Goal: Information Seeking & Learning: Learn about a topic

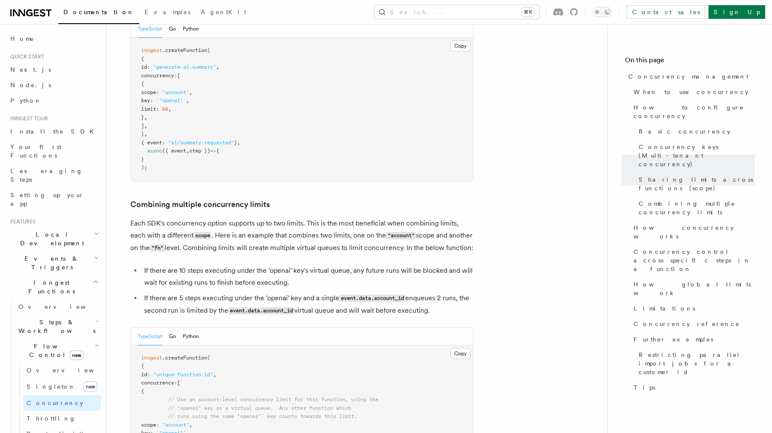
scroll to position [1174, 0]
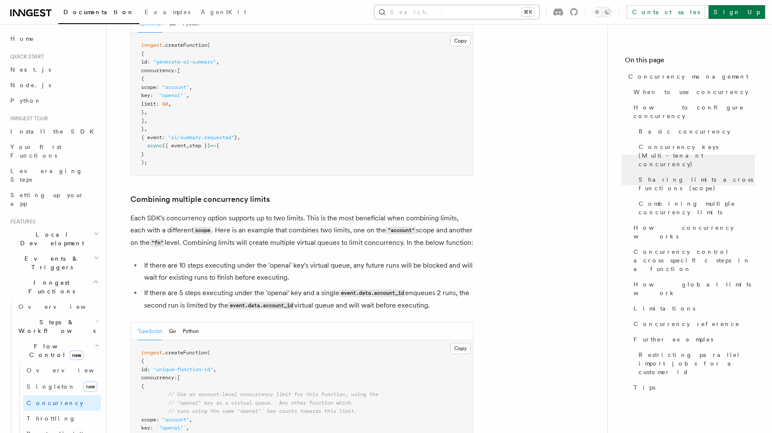
click at [466, 12] on button "Search... ⌘K" at bounding box center [457, 12] width 165 height 14
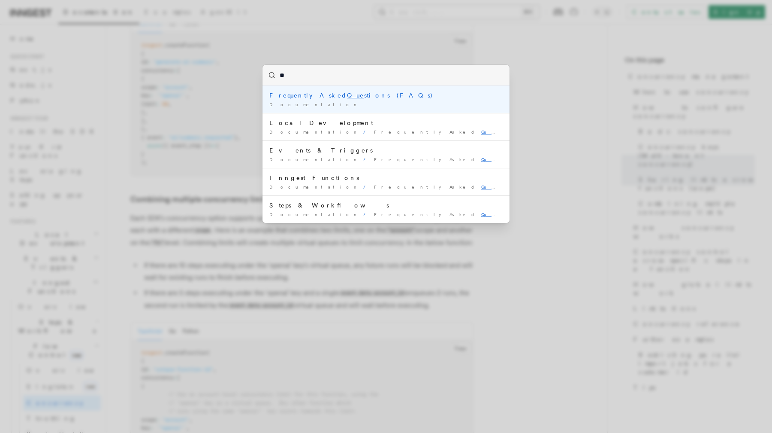
type input "*"
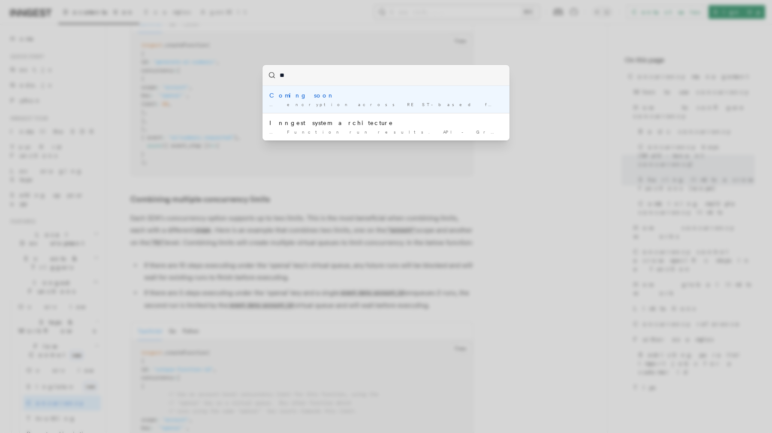
type input "*"
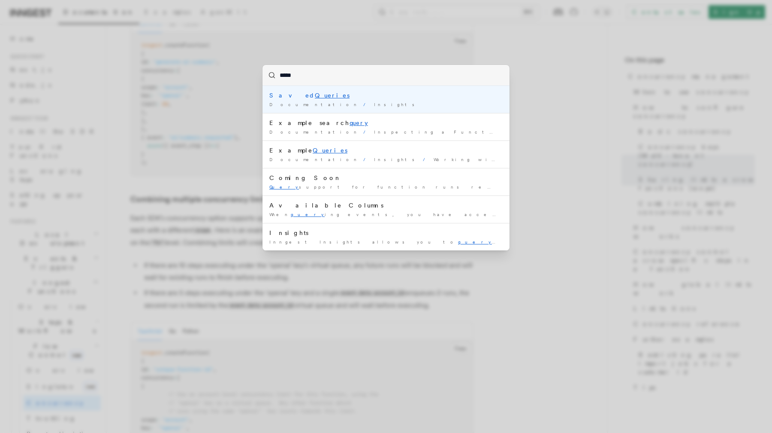
type input "*****"
click at [579, 130] on div "***** Saved Queries Documentation / Insights / Example search query Documentati…" at bounding box center [386, 216] width 772 height 433
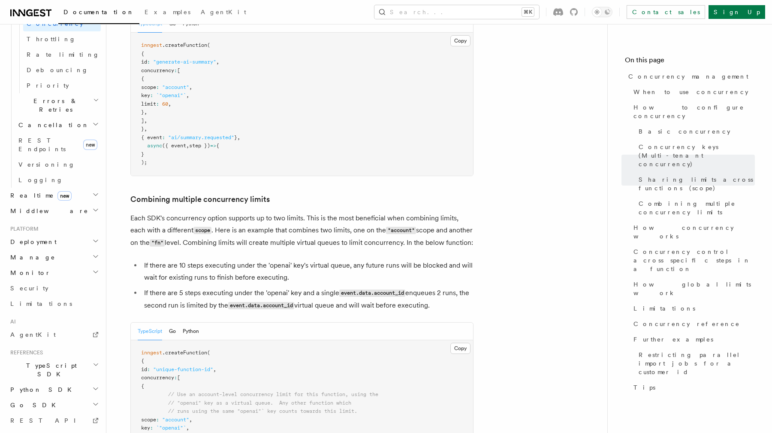
scroll to position [381, 0]
click at [51, 232] on h2 "Deployment" at bounding box center [54, 239] width 94 height 15
click at [35, 306] on span "Event keys" at bounding box center [49, 309] width 62 height 7
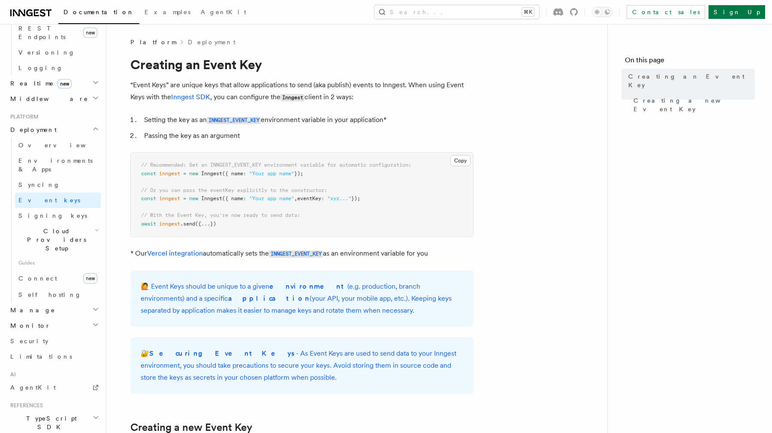
click at [51, 318] on h2 "Monitor" at bounding box center [54, 325] width 94 height 15
click at [50, 333] on link "Insights new" at bounding box center [58, 341] width 86 height 17
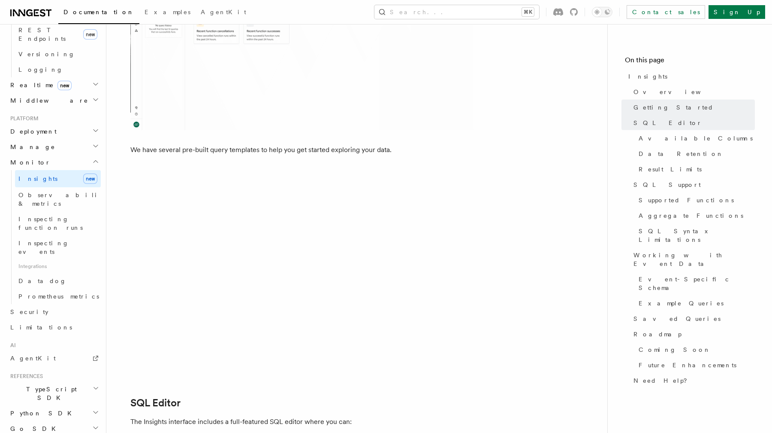
scroll to position [464, 0]
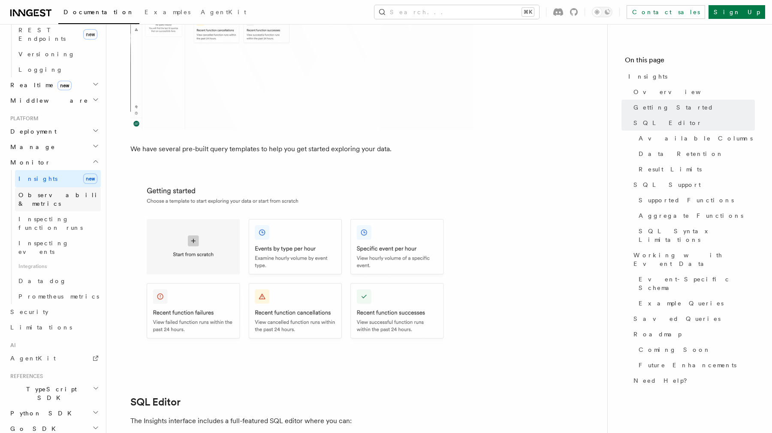
click at [53, 191] on span "Observability & metrics" at bounding box center [62, 198] width 88 height 15
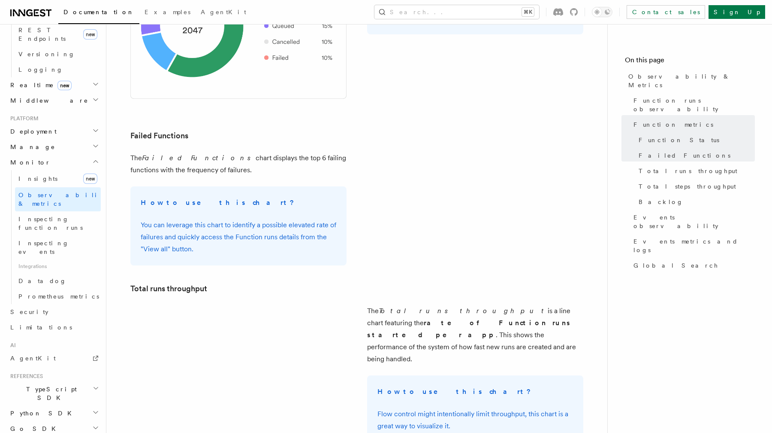
scroll to position [1056, 0]
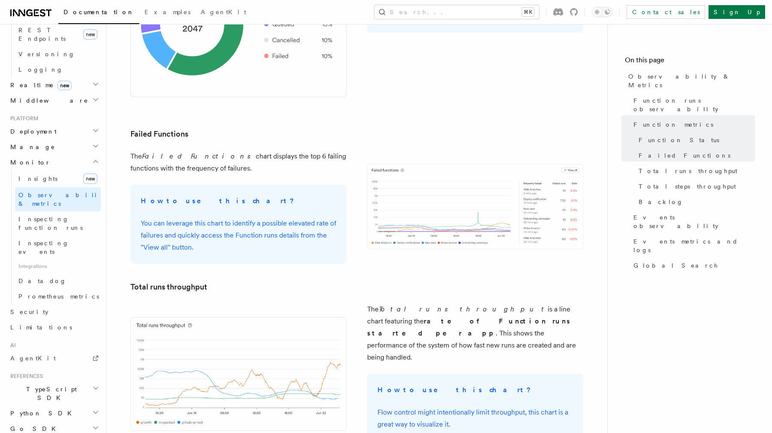
click at [58, 381] on h2 "TypeScript SDK" at bounding box center [54, 393] width 94 height 24
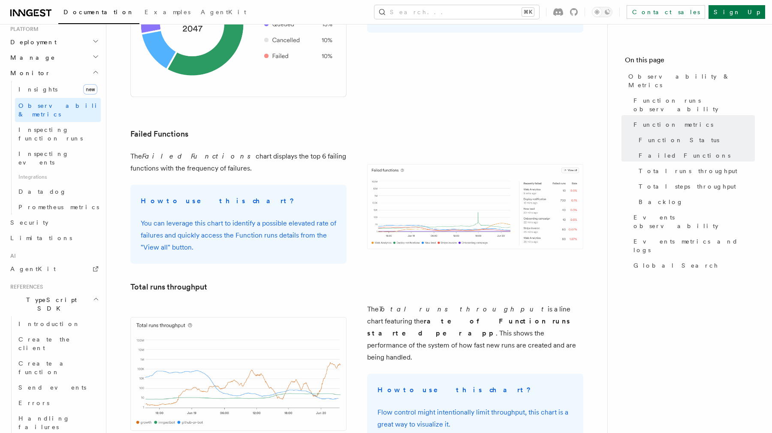
scroll to position [469, 0]
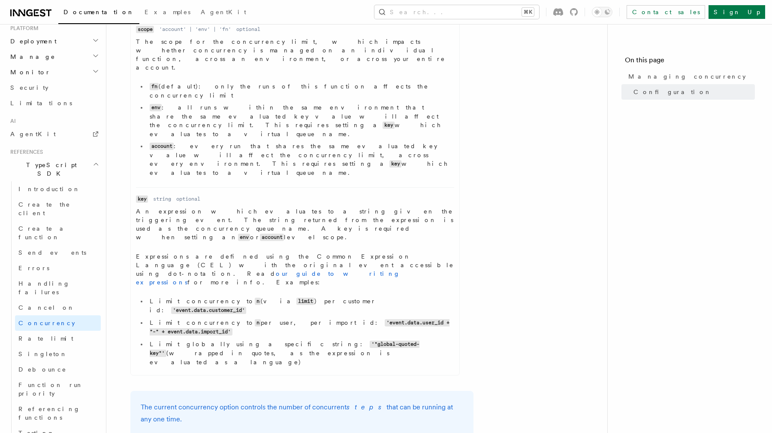
scroll to position [506, 0]
click at [227, 271] on link "our guide to writing expressions" at bounding box center [268, 278] width 264 height 15
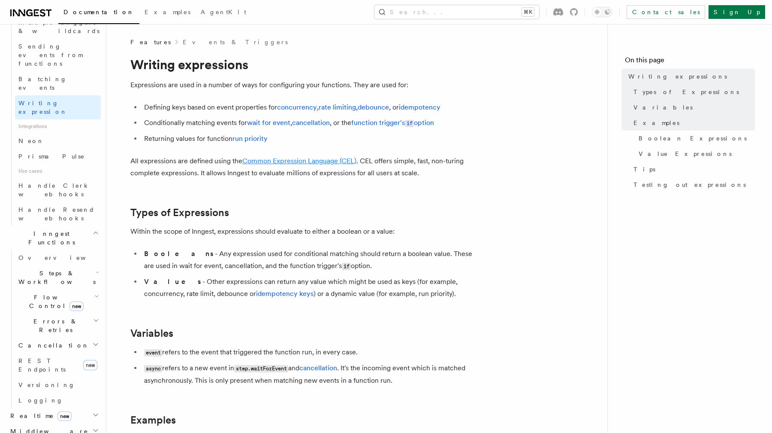
click at [339, 162] on link "Common Expression Language (CEL)" at bounding box center [299, 161] width 114 height 8
